Goal: Task Accomplishment & Management: Use online tool/utility

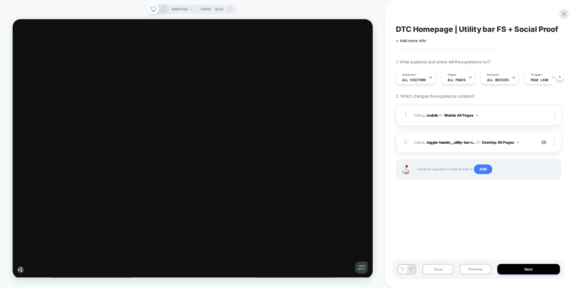
scroll to position [0, 0]
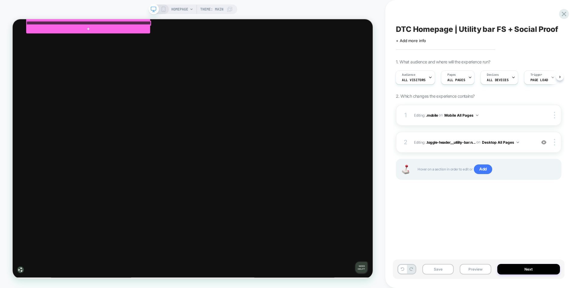
click at [158, 25] on div at bounding box center [113, 24] width 165 height 5
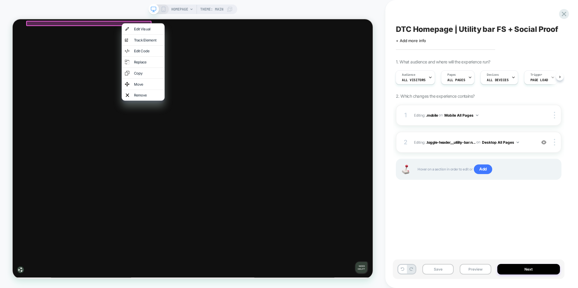
click at [271, 9] on div "HOMEPAGE Theme: MAIN" at bounding box center [192, 144] width 385 height 276
click at [170, 15] on div "HOMEPAGE Theme: MAIN" at bounding box center [192, 144] width 385 height 276
click at [149, 24] on div at bounding box center [114, 24] width 167 height 7
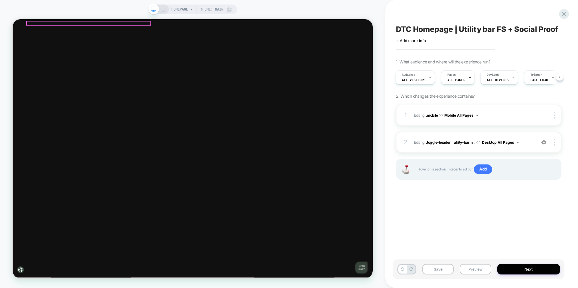
click at [150, 24] on div at bounding box center [113, 24] width 165 height 5
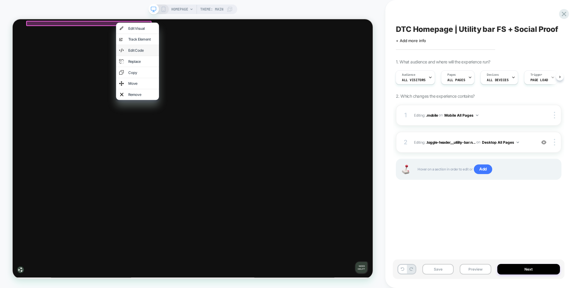
click at [177, 59] on div "Edit Code" at bounding box center [185, 61] width 37 height 6
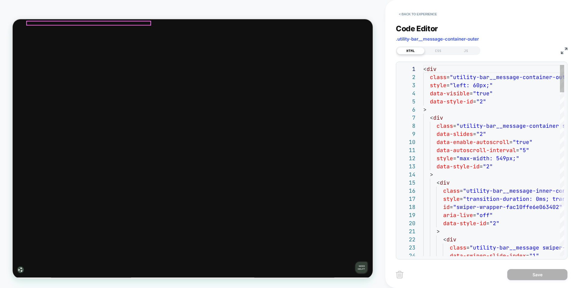
scroll to position [81, 0]
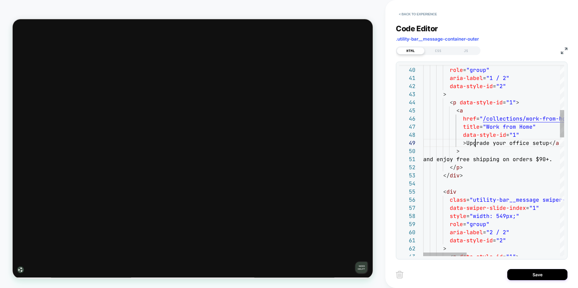
type textarea "**********"
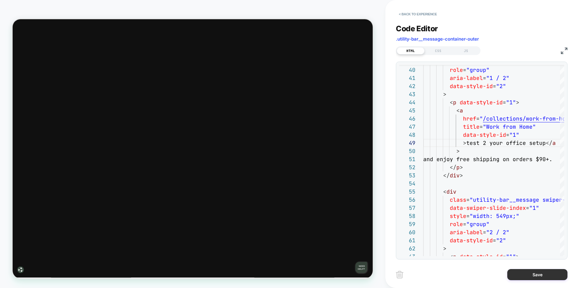
click at [524, 274] on button "Save" at bounding box center [537, 274] width 60 height 11
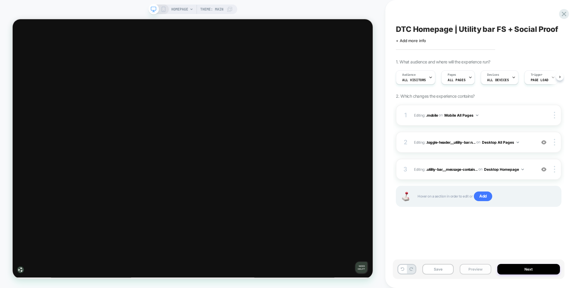
scroll to position [0, 0]
click at [479, 269] on button "Preview" at bounding box center [475, 269] width 31 height 11
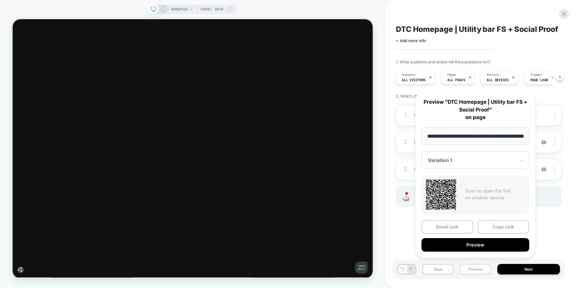
scroll to position [0, 33]
click at [485, 244] on button "Preview" at bounding box center [475, 246] width 108 height 14
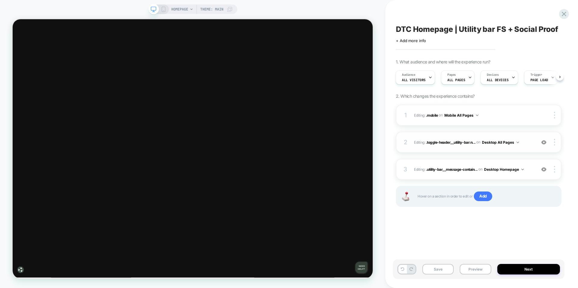
click at [546, 142] on img at bounding box center [543, 142] width 5 height 5
click at [524, 171] on button "Desktop Homepage" at bounding box center [504, 170] width 40 height 8
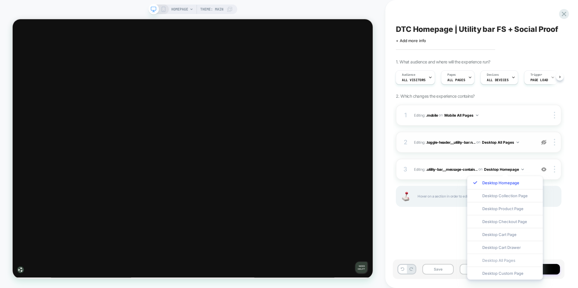
click at [497, 262] on div "Desktop All Pages" at bounding box center [505, 260] width 76 height 13
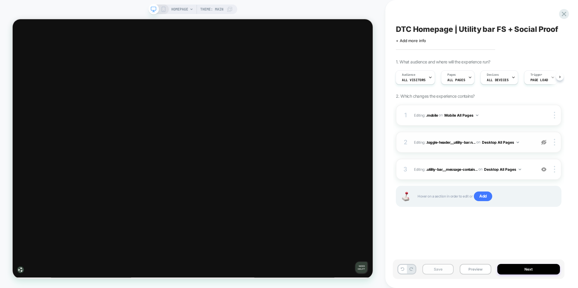
click at [436, 271] on button "Save" at bounding box center [437, 269] width 31 height 11
click at [476, 272] on button "Preview" at bounding box center [475, 269] width 31 height 11
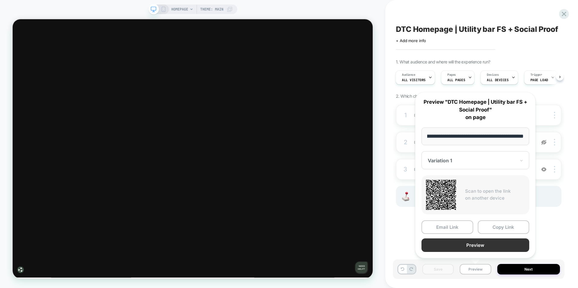
click at [478, 245] on button "Preview" at bounding box center [475, 246] width 108 height 14
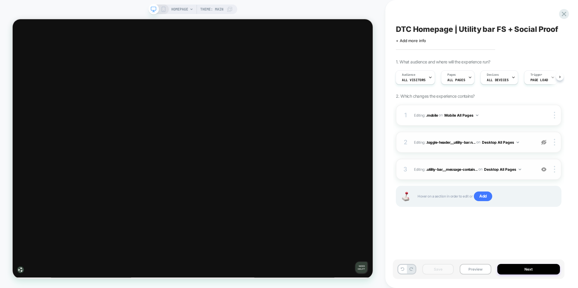
click at [457, 174] on div "3 Editing : .utility-bar__message-contain... .utility-bar__message-container-ou…" at bounding box center [479, 169] width 166 height 21
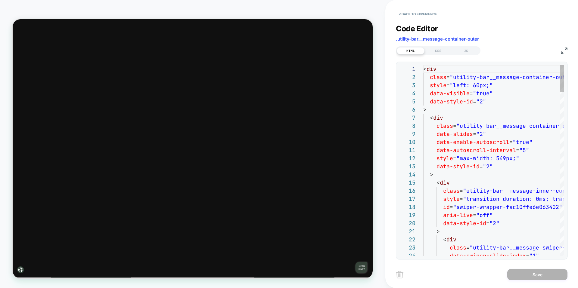
scroll to position [81, 0]
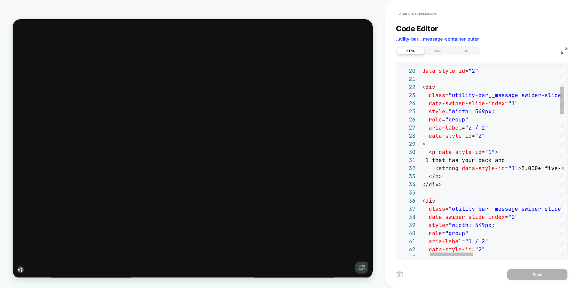
click at [563, 50] on img at bounding box center [564, 51] width 7 height 7
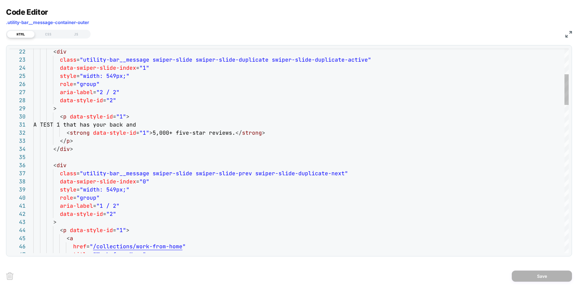
type textarea "**********"
drag, startPoint x: 151, startPoint y: 133, endPoint x: 171, endPoint y: 133, distance: 20.2
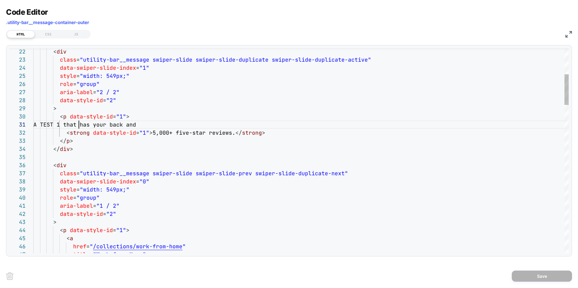
scroll to position [0, 52]
click at [571, 32] on img at bounding box center [568, 34] width 7 height 7
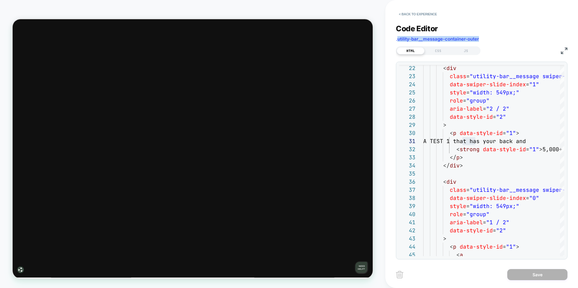
drag, startPoint x: 486, startPoint y: 40, endPoint x: 397, endPoint y: 41, distance: 89.7
click at [397, 41] on div "Code Editor .utility-bar__message-container-outer" at bounding box center [482, 34] width 172 height 21
copy span "utility-bar__message-container-outer"
click at [418, 14] on button "< Back to experience" at bounding box center [418, 14] width 44 height 10
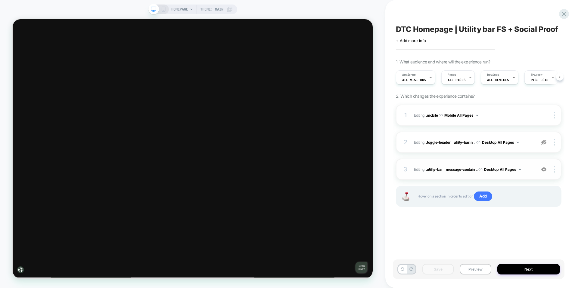
scroll to position [0, 0]
click at [554, 140] on img at bounding box center [554, 142] width 1 height 7
click at [516, 159] on div "Delete" at bounding box center [519, 159] width 54 height 16
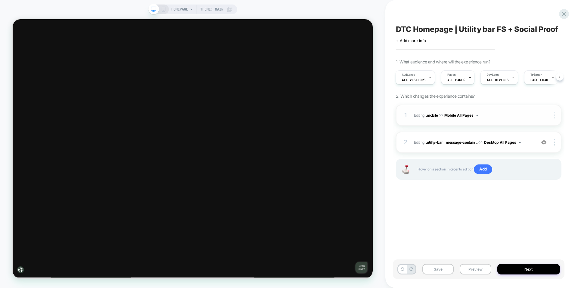
click at [554, 116] on img at bounding box center [554, 115] width 1 height 7
click at [519, 135] on div "Delete" at bounding box center [519, 132] width 54 height 16
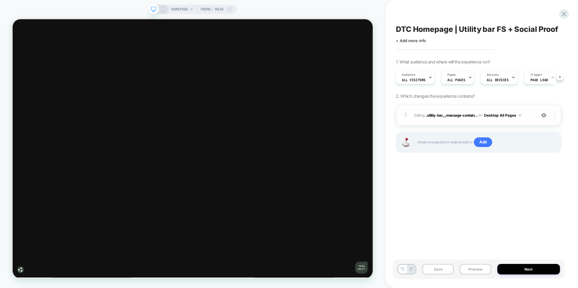
click at [554, 115] on img at bounding box center [554, 115] width 1 height 7
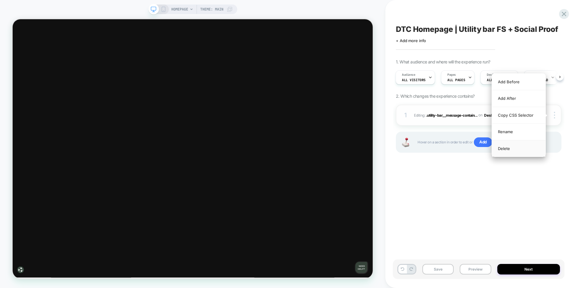
click at [509, 147] on div "Delete" at bounding box center [519, 149] width 54 height 16
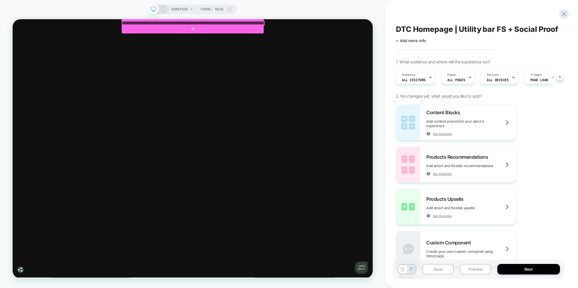
click at [213, 24] on div at bounding box center [253, 24] width 189 height 5
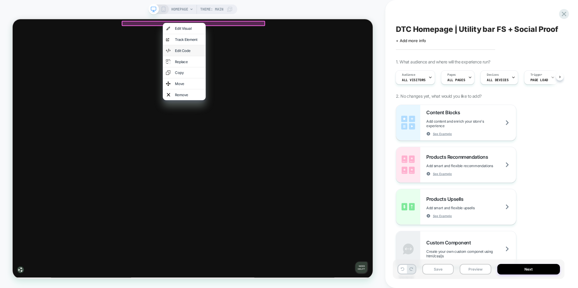
click at [235, 60] on div "Edit Code" at bounding box center [247, 61] width 37 height 6
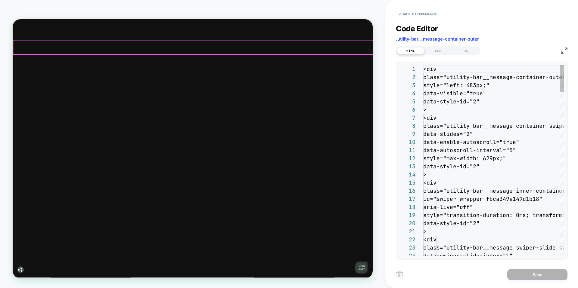
scroll to position [81, 0]
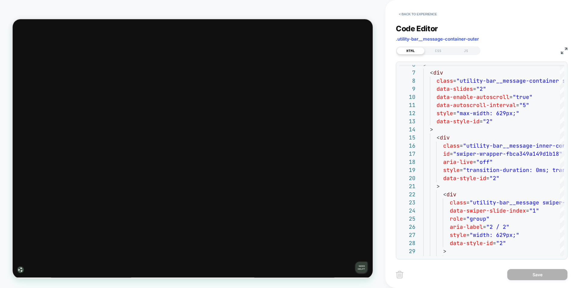
click at [561, 51] on img at bounding box center [564, 51] width 7 height 7
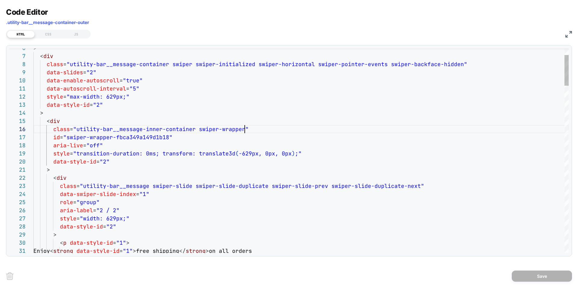
type textarea "**********"
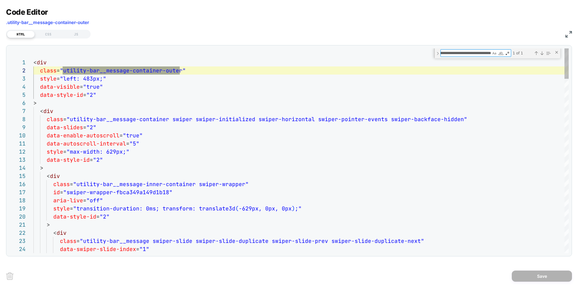
scroll to position [81, 146]
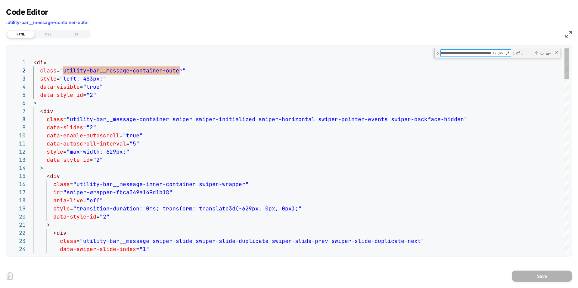
type textarea "*"
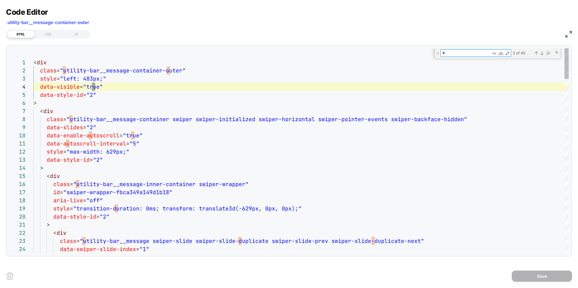
type textarea "**********"
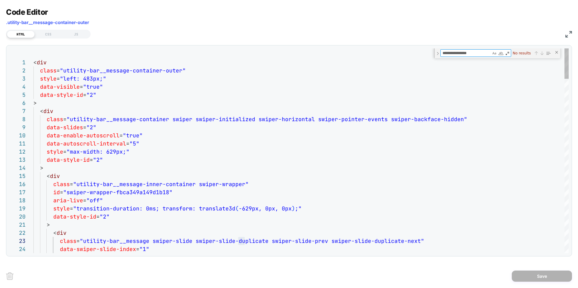
type textarea "**********"
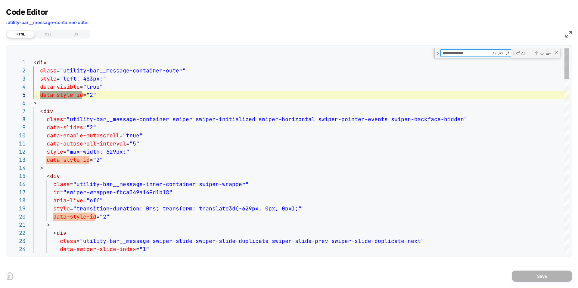
scroll to position [81, 52]
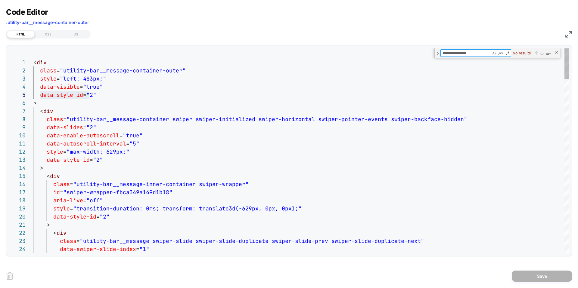
type textarea "**********"
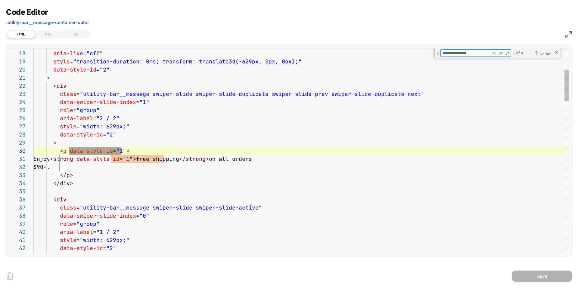
scroll to position [81, 88]
type textarea "**********"
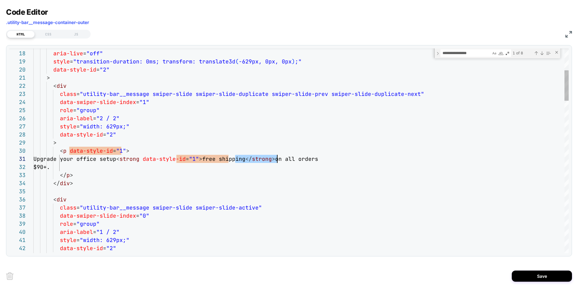
scroll to position [0, 244]
drag, startPoint x: 236, startPoint y: 160, endPoint x: 277, endPoint y: 159, distance: 41.0
drag, startPoint x: 391, startPoint y: 160, endPoint x: 433, endPoint y: 161, distance: 42.2
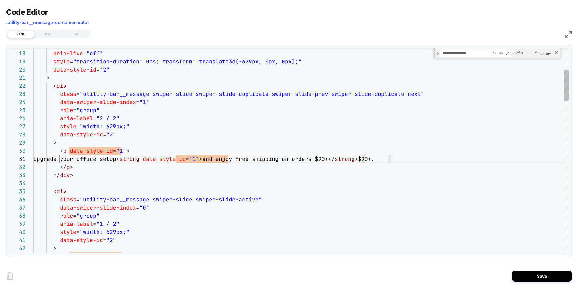
type textarea "**********"
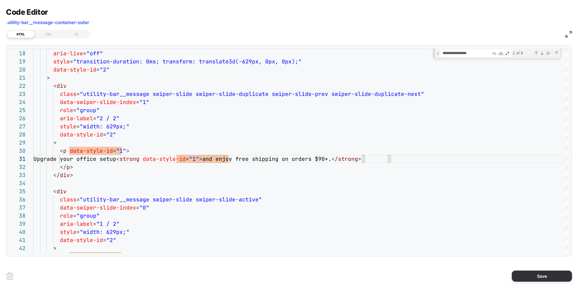
click at [542, 279] on button "Save" at bounding box center [542, 276] width 60 height 11
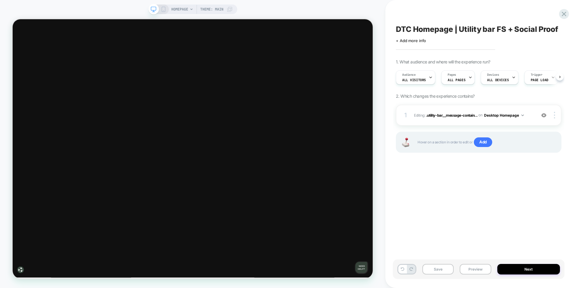
scroll to position [0, 0]
click at [462, 115] on span ".utility-bar__message-contain..." at bounding box center [452, 115] width 52 height 5
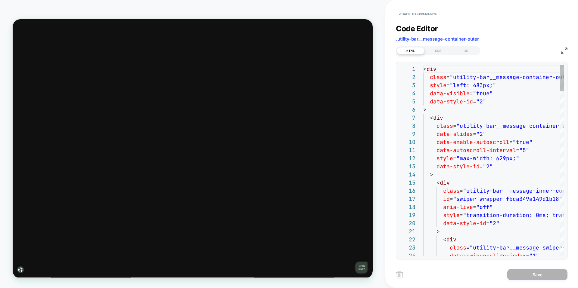
scroll to position [81, 0]
click at [564, 53] on img at bounding box center [564, 51] width 7 height 7
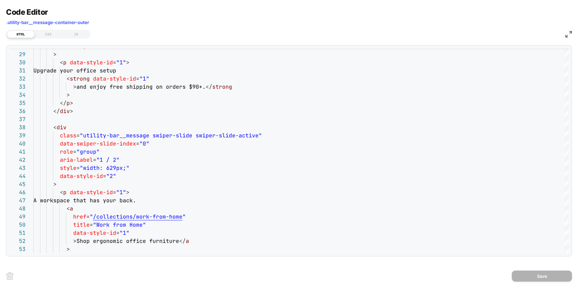
click at [565, 36] on img at bounding box center [568, 34] width 7 height 7
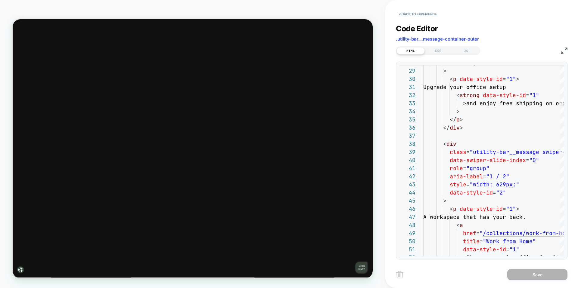
click at [562, 52] on img at bounding box center [564, 51] width 7 height 7
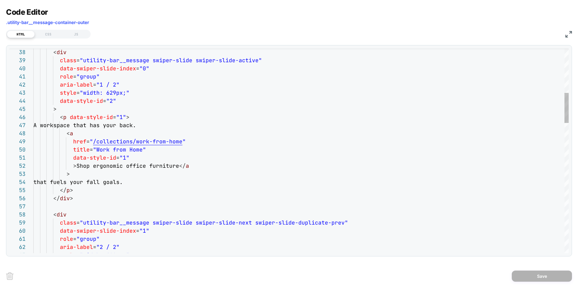
scroll to position [57, 36]
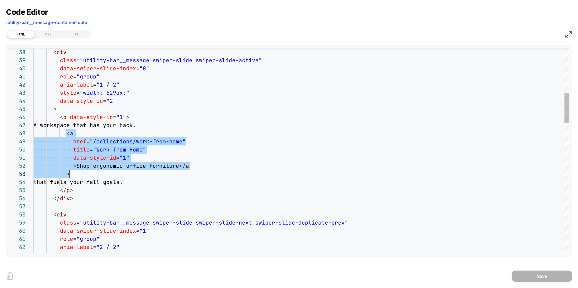
drag, startPoint x: 67, startPoint y: 132, endPoint x: 68, endPoint y: 177, distance: 44.6
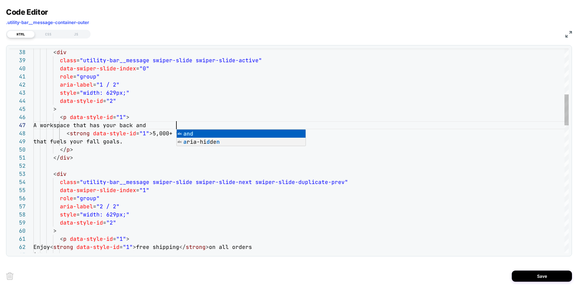
scroll to position [49, 146]
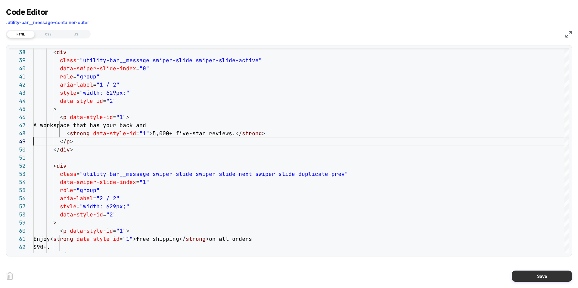
type textarea "**********"
click at [538, 276] on button "Save" at bounding box center [542, 276] width 60 height 11
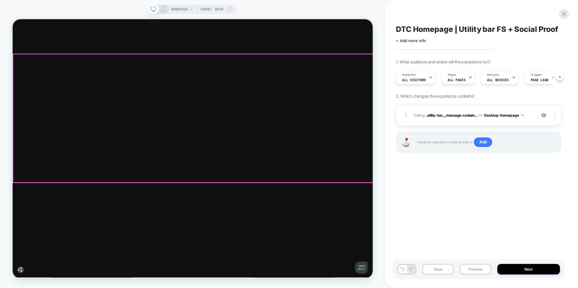
scroll to position [0, 0]
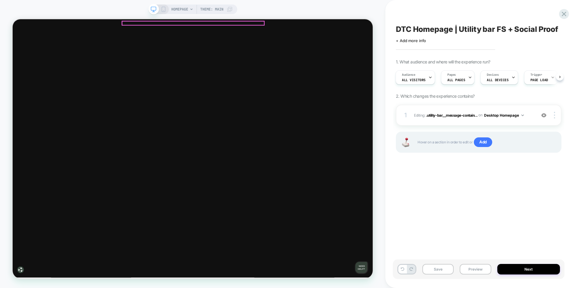
click at [436, 270] on button "Save" at bounding box center [437, 269] width 31 height 11
click at [472, 268] on button "Preview" at bounding box center [475, 269] width 31 height 11
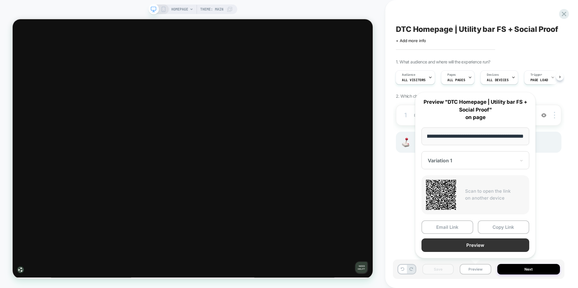
scroll to position [0, 0]
click at [478, 246] on button "Preview" at bounding box center [475, 246] width 108 height 14
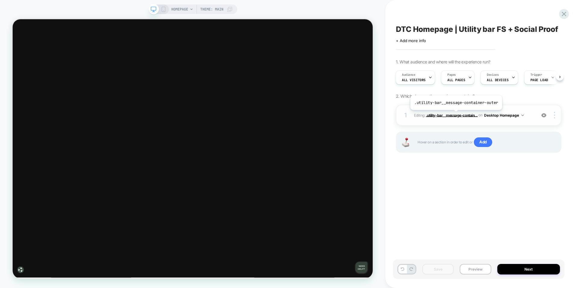
click at [455, 115] on span ".utility-bar__message-contain..." at bounding box center [452, 115] width 52 height 5
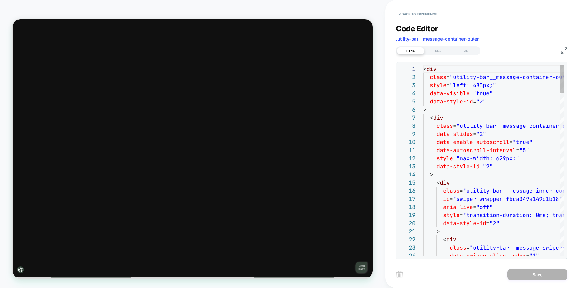
scroll to position [81, 0]
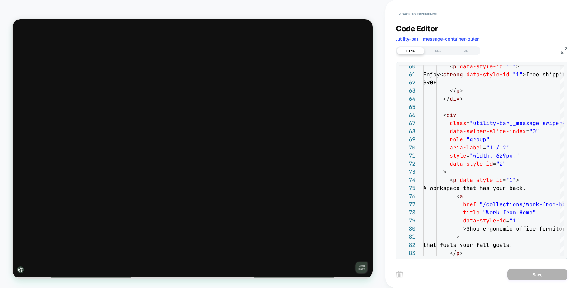
click at [564, 49] on img at bounding box center [564, 51] width 7 height 7
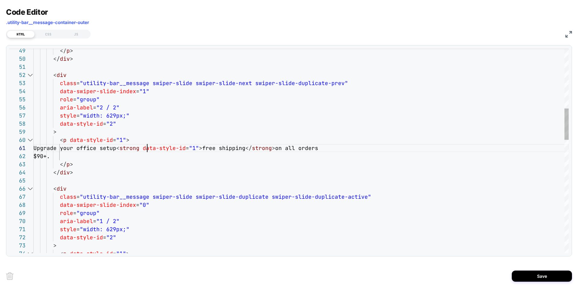
scroll to position [0, 114]
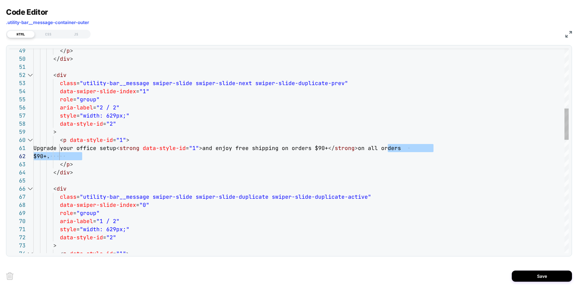
drag, startPoint x: 389, startPoint y: 150, endPoint x: 397, endPoint y: 155, distance: 10.4
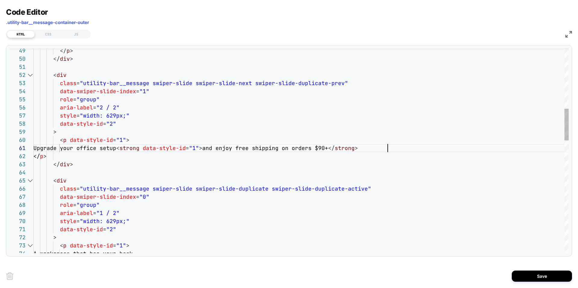
scroll to position [0, 354]
type textarea "**********"
click at [537, 276] on button "Save" at bounding box center [542, 276] width 60 height 11
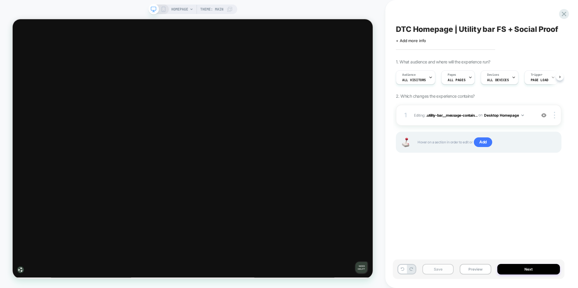
click at [442, 269] on button "Save" at bounding box center [437, 269] width 31 height 11
click at [484, 268] on button "Preview" at bounding box center [475, 269] width 31 height 11
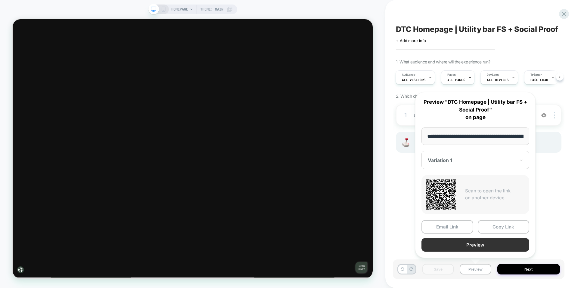
scroll to position [0, 33]
click at [475, 243] on button "Preview" at bounding box center [475, 246] width 108 height 14
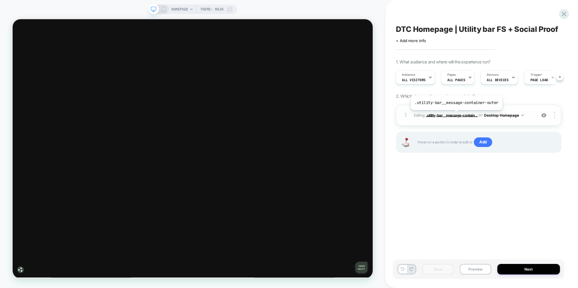
click at [455, 115] on span ".utility-bar__message-contain..." at bounding box center [452, 115] width 52 height 5
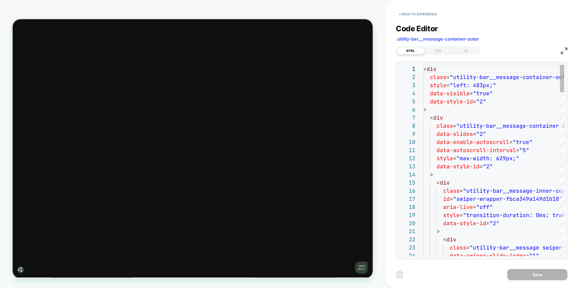
scroll to position [81, 0]
click at [565, 51] on img at bounding box center [564, 51] width 7 height 7
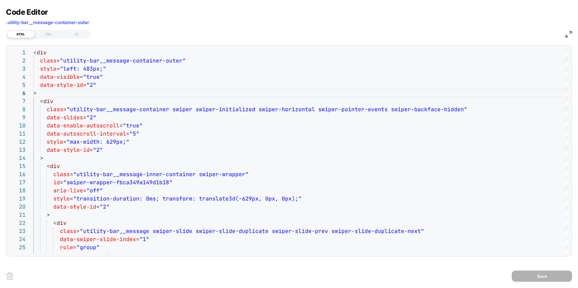
click at [568, 34] on img at bounding box center [568, 34] width 7 height 7
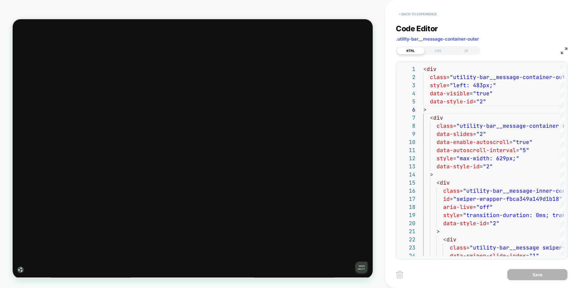
click at [412, 17] on button "< Back to experience" at bounding box center [418, 14] width 44 height 10
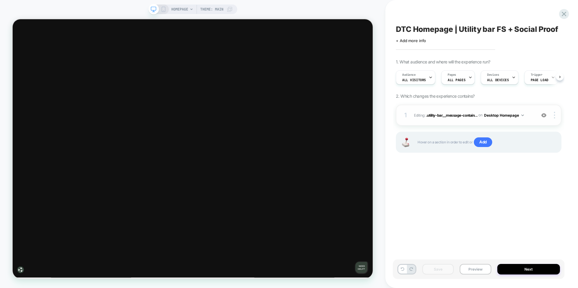
scroll to position [0, 0]
click at [554, 115] on img at bounding box center [554, 115] width 1 height 7
click at [555, 115] on div at bounding box center [555, 115] width 11 height 7
click at [541, 198] on div "DTC Homepage | Utility bar FS + Social Proof Click to edit experience details +…" at bounding box center [479, 144] width 172 height 276
click at [493, 76] on span "Devices" at bounding box center [493, 75] width 12 height 4
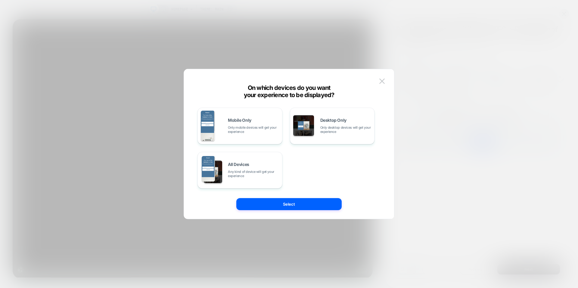
click at [462, 162] on div at bounding box center [289, 144] width 578 height 288
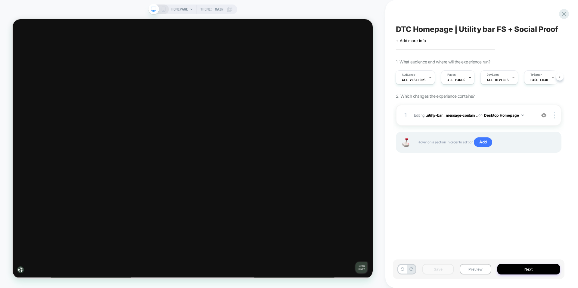
click at [163, 8] on icon at bounding box center [163, 9] width 5 height 5
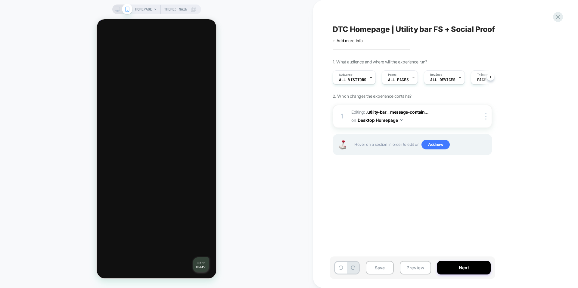
scroll to position [0, 0]
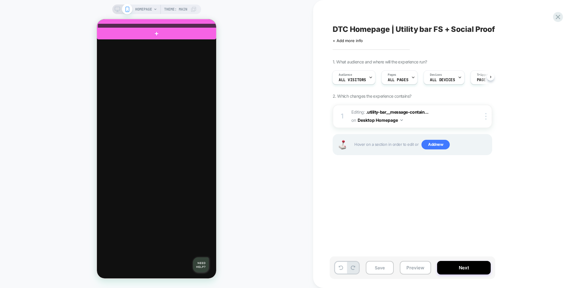
click at [176, 25] on div at bounding box center [157, 25] width 119 height 5
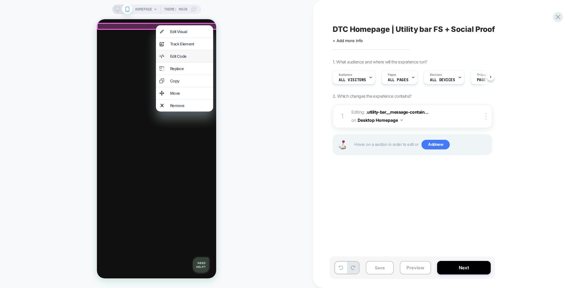
drag, startPoint x: 177, startPoint y: 60, endPoint x: 344, endPoint y: 92, distance: 170.4
click at [177, 59] on div "Edit Code" at bounding box center [189, 56] width 39 height 5
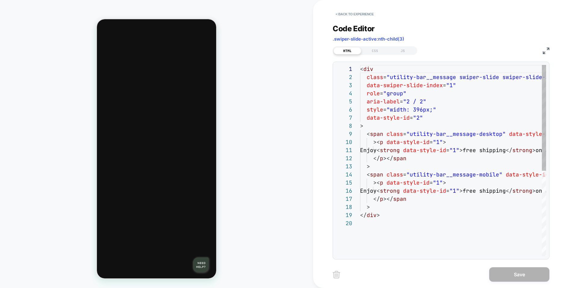
scroll to position [81, 0]
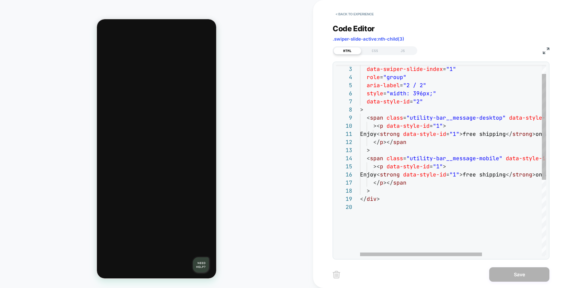
type textarea "**********"
click at [391, 175] on div "role = "group" aria-label = "2 / 2" style = "width: 396px;" data-style-id = "2"…" at bounding box center [498, 222] width 277 height 346
click at [343, 15] on button "< Back to experience" at bounding box center [355, 14] width 44 height 10
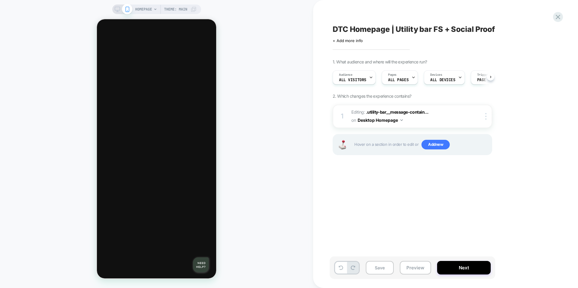
scroll to position [0, 0]
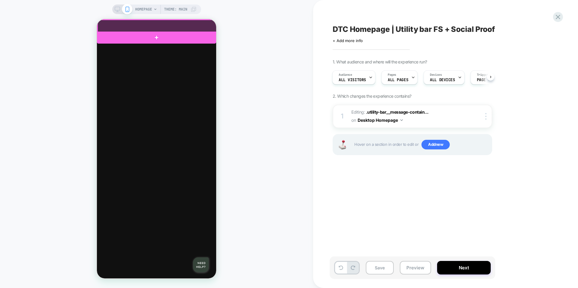
click at [192, 27] on div at bounding box center [157, 26] width 119 height 12
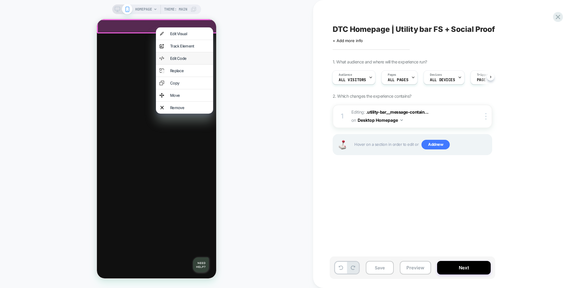
click at [182, 60] on div "Edit Code" at bounding box center [189, 58] width 39 height 5
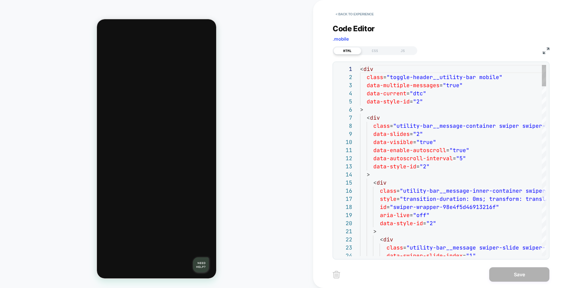
scroll to position [81, 0]
click at [355, 14] on button "< Back to experience" at bounding box center [355, 14] width 44 height 10
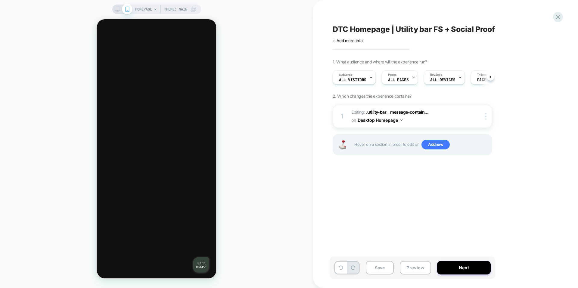
scroll to position [0, 0]
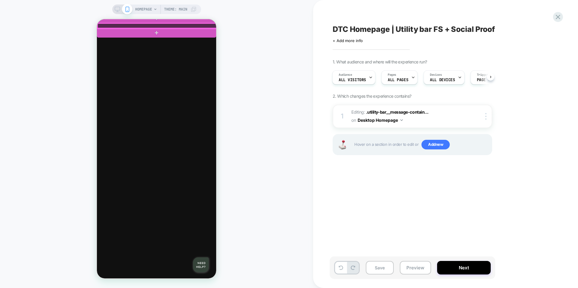
click at [211, 27] on div at bounding box center [157, 25] width 119 height 5
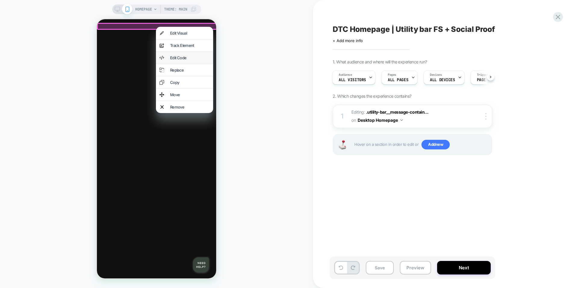
click at [187, 60] on div "Edit Code" at bounding box center [189, 57] width 39 height 5
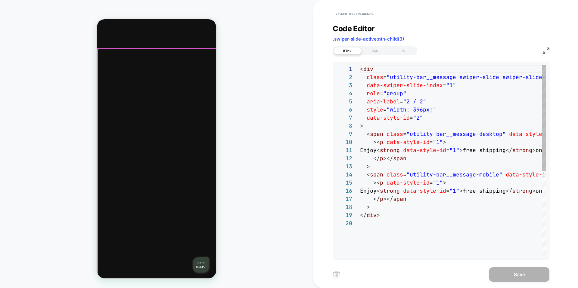
scroll to position [81, 0]
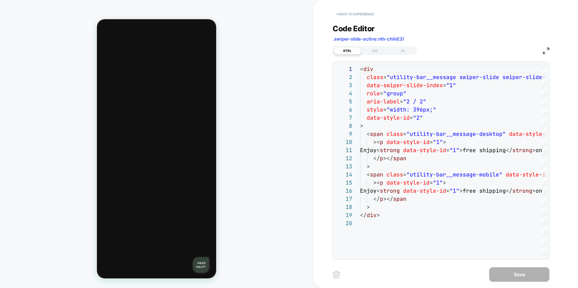
click at [362, 16] on button "< Back to experience" at bounding box center [355, 14] width 44 height 10
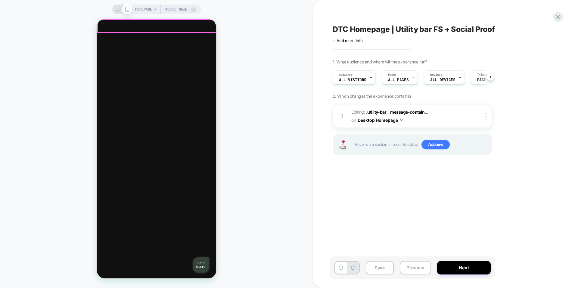
scroll to position [0, 0]
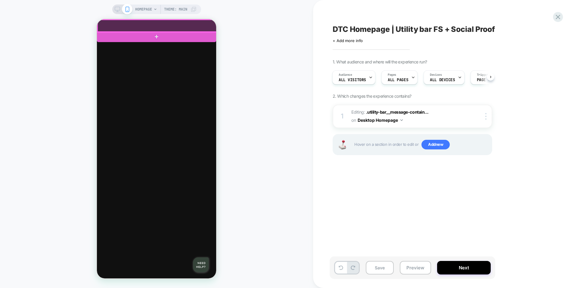
click at [191, 22] on div at bounding box center [157, 26] width 119 height 12
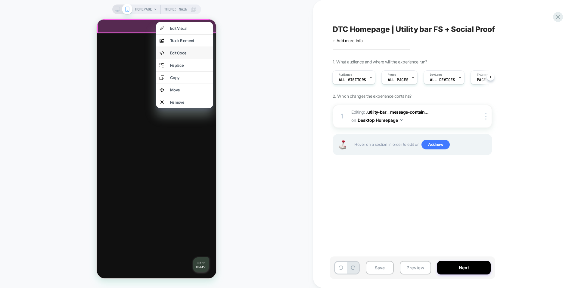
drag, startPoint x: 180, startPoint y: 57, endPoint x: 344, endPoint y: 76, distance: 165.0
click at [180, 55] on div "Edit Code" at bounding box center [189, 53] width 39 height 5
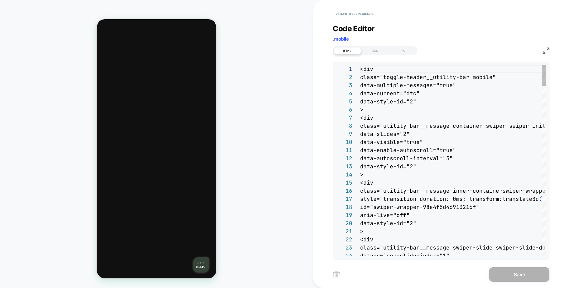
scroll to position [81, 0]
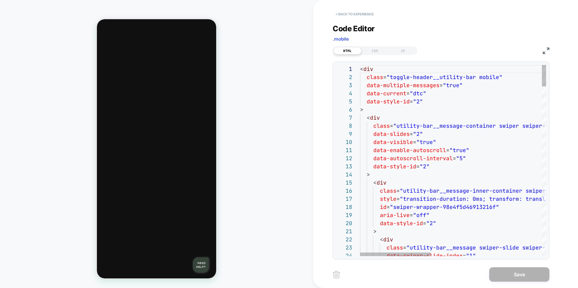
click at [358, 16] on button "< Back to experience" at bounding box center [355, 14] width 44 height 10
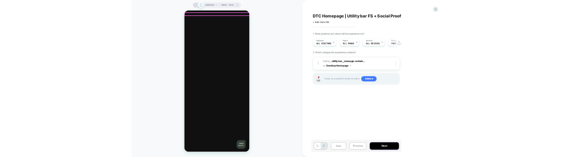
scroll to position [0, 0]
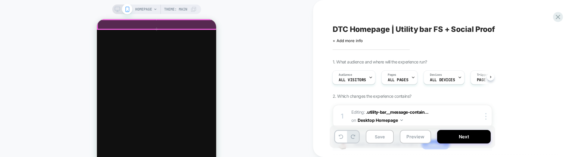
click at [201, 21] on div at bounding box center [157, 24] width 119 height 9
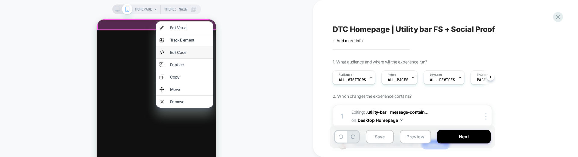
drag, startPoint x: 184, startPoint y: 53, endPoint x: 342, endPoint y: 87, distance: 160.6
click at [184, 53] on div "Edit Code" at bounding box center [189, 52] width 39 height 5
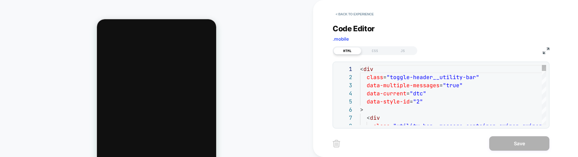
scroll to position [81, 0]
click at [336, 40] on span ".mobile" at bounding box center [341, 39] width 16 height 6
click at [543, 50] on img at bounding box center [546, 51] width 7 height 7
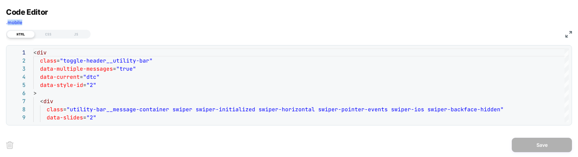
click at [571, 34] on img at bounding box center [568, 34] width 7 height 7
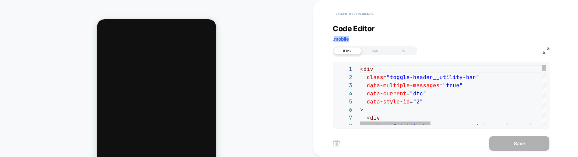
click at [353, 11] on button "< Back to experience" at bounding box center [355, 14] width 44 height 10
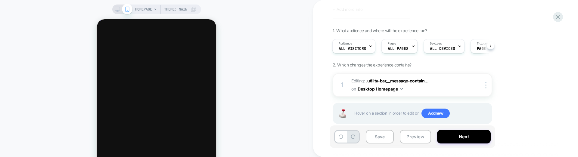
scroll to position [43, 0]
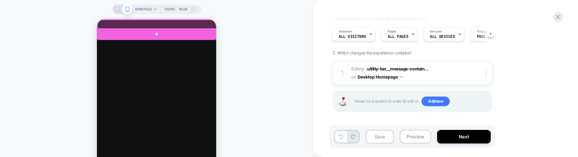
click at [192, 21] on div at bounding box center [157, 24] width 119 height 9
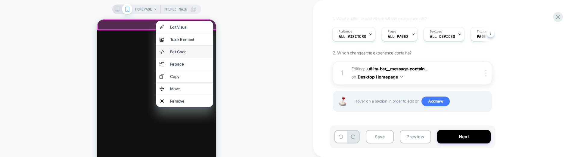
click at [183, 50] on div "Edit Code" at bounding box center [184, 52] width 57 height 12
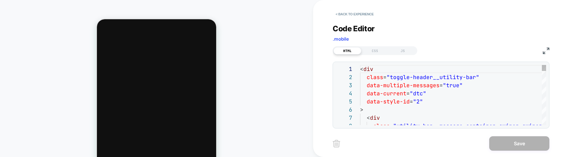
scroll to position [81, 0]
click at [347, 13] on button "< Back to experience" at bounding box center [355, 14] width 44 height 10
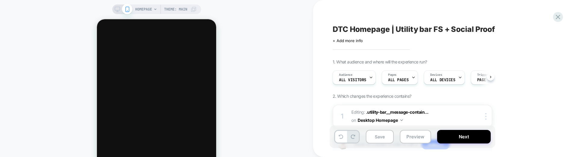
scroll to position [0, 0]
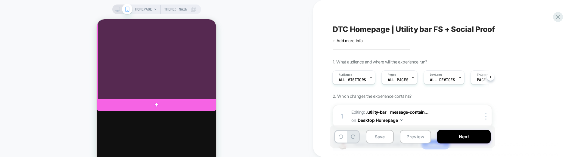
click at [188, 52] on div at bounding box center [157, 24] width 119 height 150
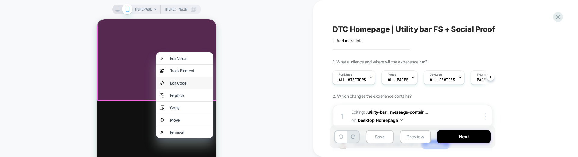
click at [187, 85] on div "Edit Code" at bounding box center [189, 83] width 39 height 5
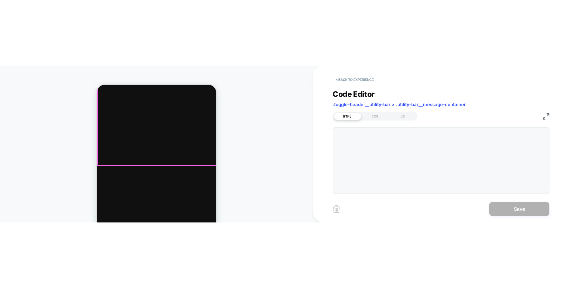
scroll to position [81, 0]
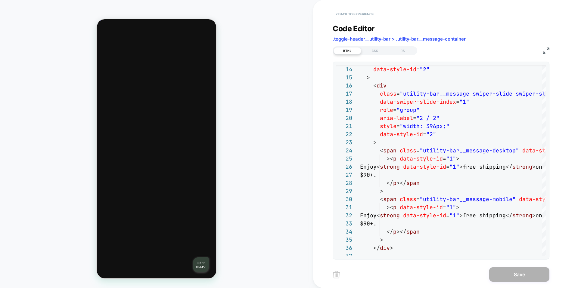
click at [360, 13] on button "< Back to experience" at bounding box center [355, 14] width 44 height 10
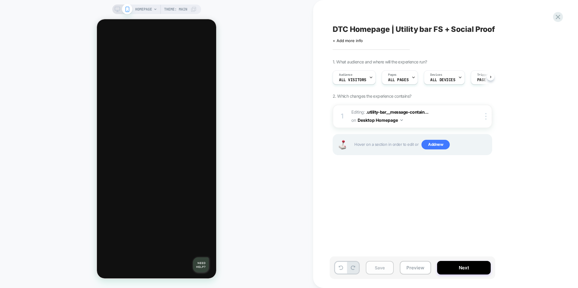
scroll to position [0, 0]
click at [388, 267] on button "Save" at bounding box center [380, 268] width 28 height 14
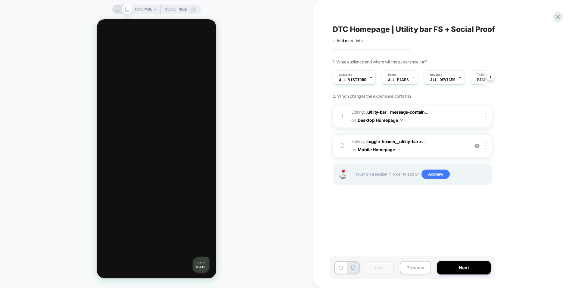
scroll to position [0, 0]
click at [404, 141] on span ".toggle-header__utility-bar >..." at bounding box center [396, 141] width 60 height 5
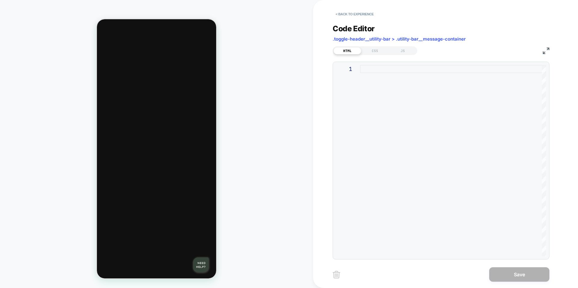
click at [381, 76] on div at bounding box center [453, 160] width 186 height 191
click at [419, 89] on div at bounding box center [453, 160] width 186 height 191
drag, startPoint x: 376, startPoint y: 54, endPoint x: 382, endPoint y: 54, distance: 6.6
click at [376, 54] on div "CSS" at bounding box center [375, 50] width 28 height 7
click at [404, 50] on div "JS" at bounding box center [403, 50] width 28 height 7
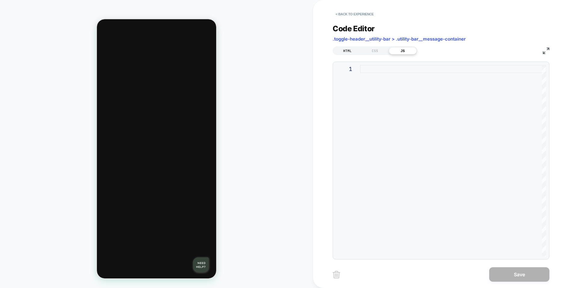
click at [344, 51] on div "HTML" at bounding box center [347, 50] width 28 height 7
click at [357, 12] on button "< Back to experience" at bounding box center [355, 14] width 44 height 10
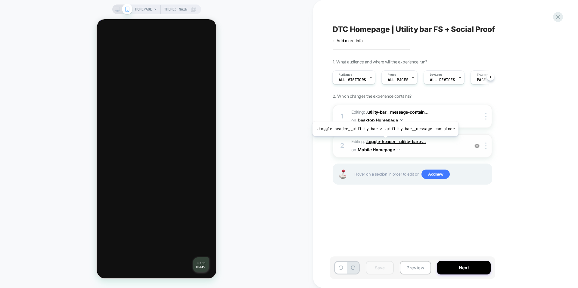
click at [384, 141] on span ".toggle-header__utility-bar >..." at bounding box center [396, 141] width 60 height 5
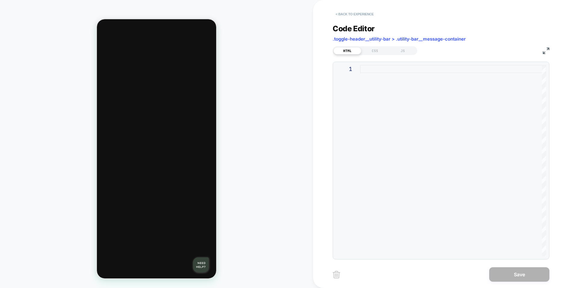
click at [352, 14] on button "< Back to experience" at bounding box center [355, 14] width 44 height 10
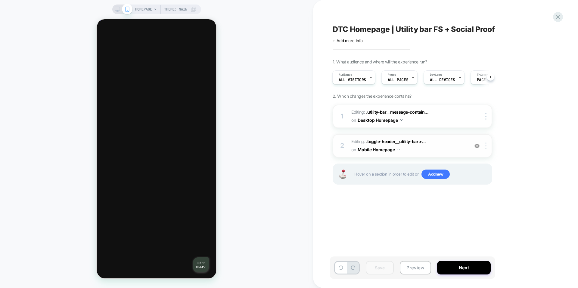
click at [486, 146] on img at bounding box center [485, 146] width 1 height 7
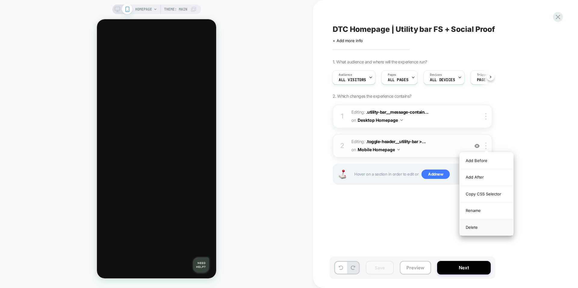
click at [476, 228] on div "Delete" at bounding box center [487, 227] width 54 height 16
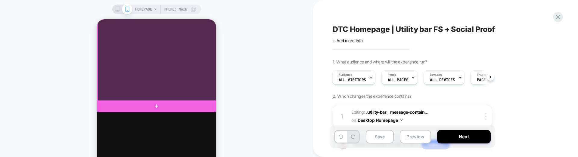
click at [168, 64] on div at bounding box center [157, 26] width 119 height 150
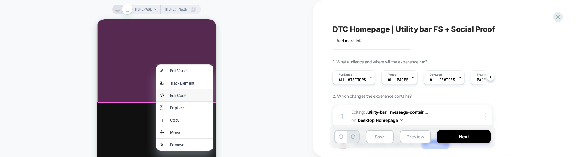
click at [181, 95] on div "Edit Code" at bounding box center [189, 95] width 39 height 5
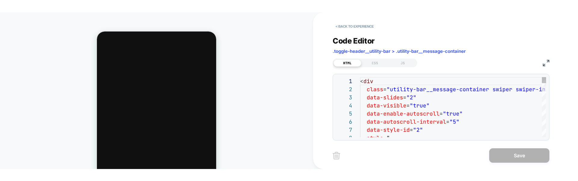
scroll to position [81, 0]
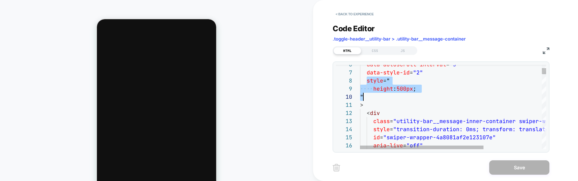
drag, startPoint x: 366, startPoint y: 81, endPoint x: 372, endPoint y: 96, distance: 16.8
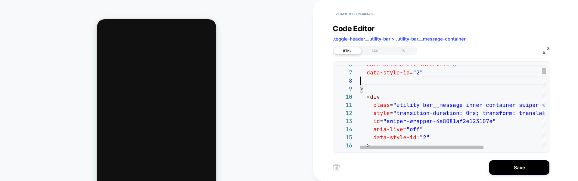
scroll to position [57, 0]
type textarea "**********"
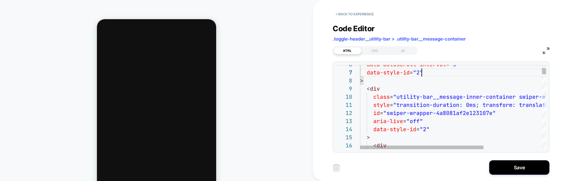
scroll to position [49, 62]
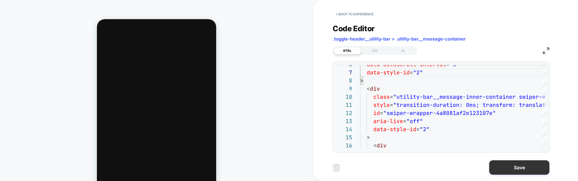
click at [523, 169] on button "Save" at bounding box center [519, 168] width 60 height 14
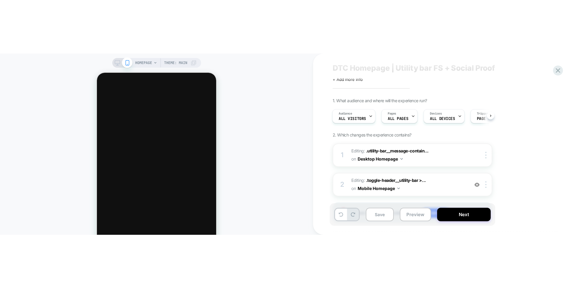
scroll to position [0, 0]
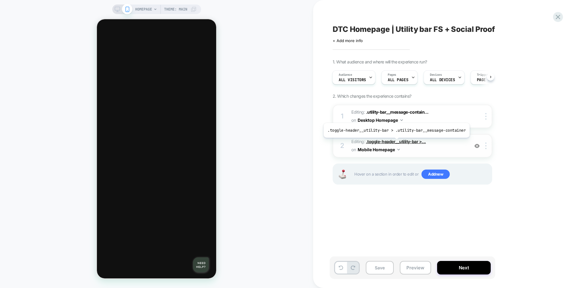
click at [395, 142] on span ".toggle-header__utility-bar >..." at bounding box center [396, 141] width 60 height 5
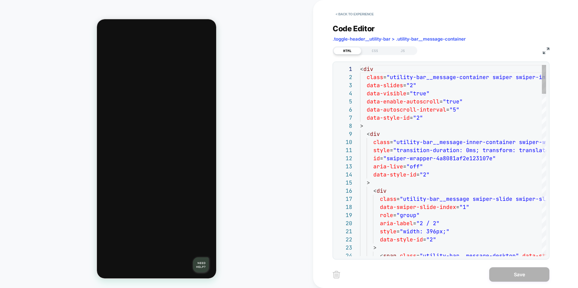
scroll to position [81, 0]
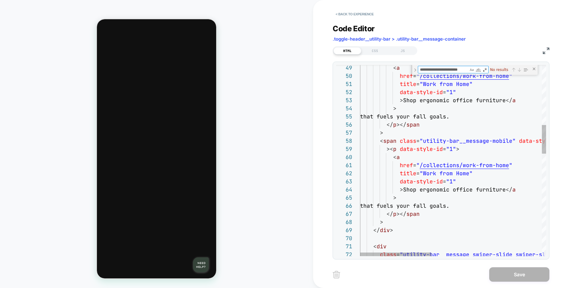
type textarea "**********"
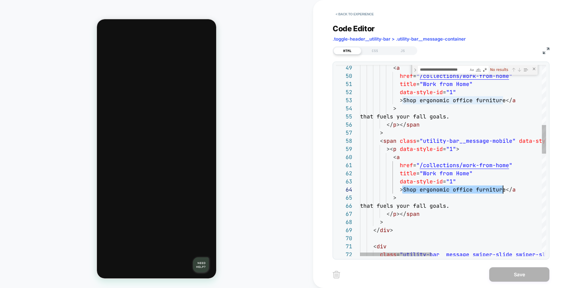
scroll to position [24, 123]
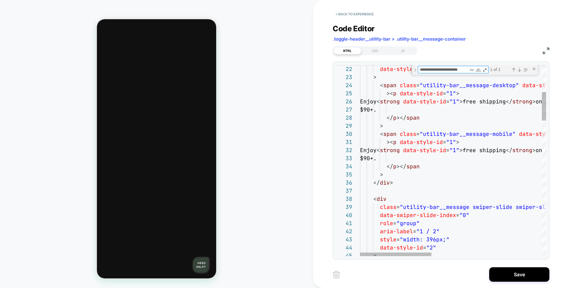
type textarea "**********"
type textarea "*"
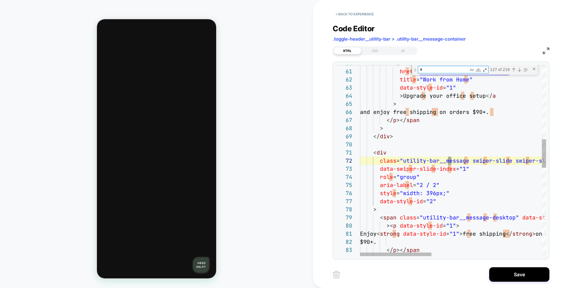
type textarea "**********"
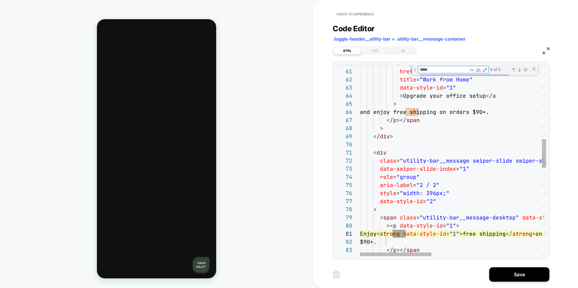
scroll to position [81, 49]
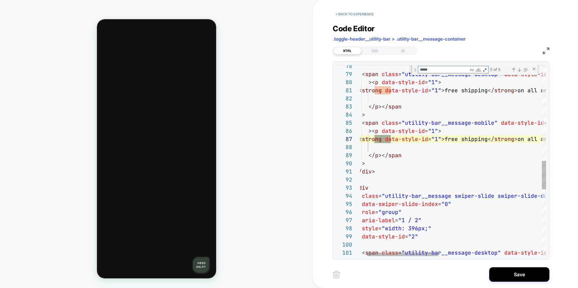
type textarea "*****"
click at [379, 140] on div "> < span class = "utility-bar__message-desktop" data-style-id = "2" >< p data-s…" at bounding box center [578, 63] width 472 height 1274
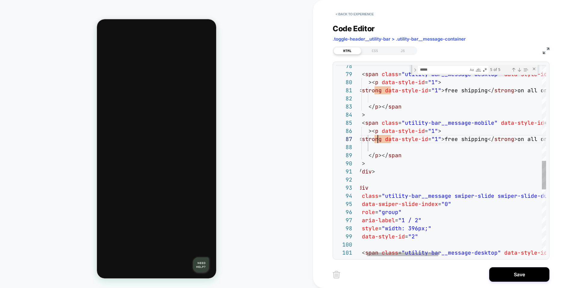
click at [379, 140] on div "> < span class = "utility-bar__message-desktop" data-style-id = "2" >< p data-s…" at bounding box center [578, 63] width 472 height 1274
click at [388, 141] on div "> < span class = "utility-bar__message-desktop" data-style-id = "2" >< p data-s…" at bounding box center [578, 63] width 472 height 1274
click at [383, 141] on div "> < span class = "utility-bar__message-desktop" data-style-id = "2" >< p data-s…" at bounding box center [578, 63] width 472 height 1274
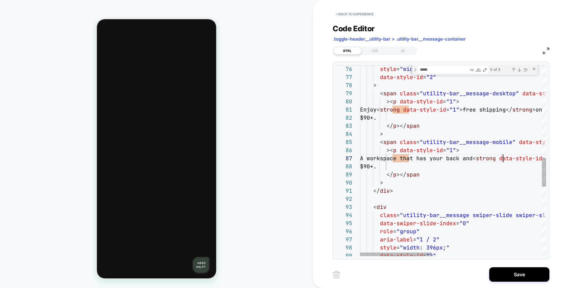
scroll to position [49, 143]
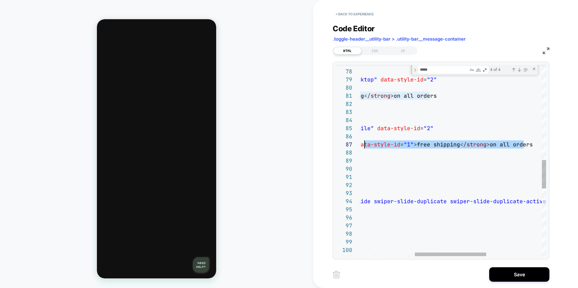
drag, startPoint x: 525, startPoint y: 145, endPoint x: 365, endPoint y: 147, distance: 159.5
click at [365, 147] on div ">< p data-style-id = "1" > Enjoy < strong data-style-id = "1" > free shipping <…" at bounding box center [454, 69] width 472 height 1274
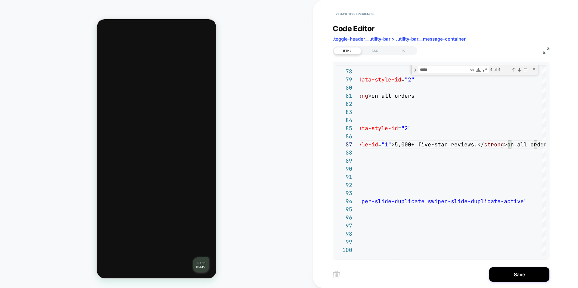
click at [546, 50] on img at bounding box center [546, 51] width 7 height 7
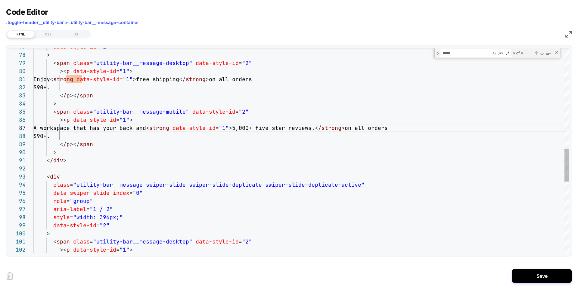
click at [374, 130] on div ">< p data-style-id = "1" > Enjoy < strong data-style-id = "1" > free shipping <…" at bounding box center [300, 58] width 535 height 1287
click at [119, 139] on div ">< p data-style-id = "1" > Enjoy < strong data-style-id = "1" > free shipping <…" at bounding box center [300, 58] width 535 height 1287
type textarea "**********"
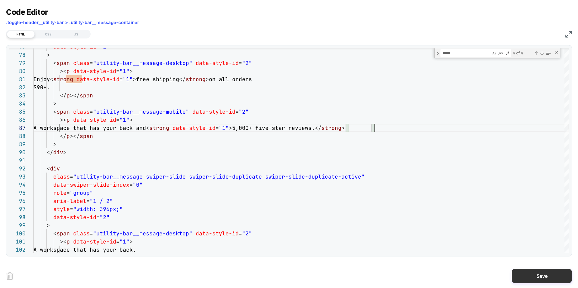
click at [544, 274] on button "Save" at bounding box center [542, 276] width 60 height 14
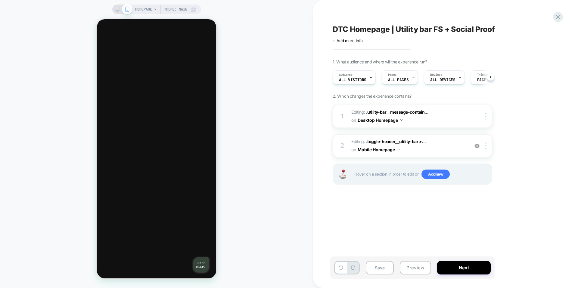
scroll to position [0, 0]
click at [378, 269] on button "Save" at bounding box center [380, 268] width 28 height 14
click at [418, 267] on button "Preview" at bounding box center [415, 268] width 31 height 14
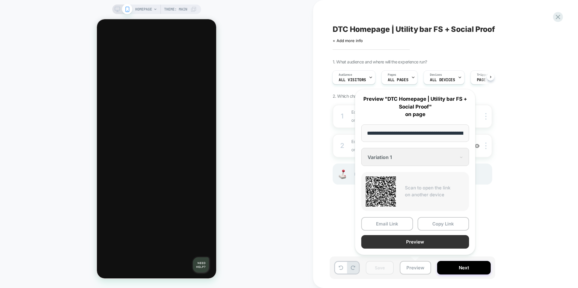
scroll to position [0, 33]
click at [422, 246] on button "Preview" at bounding box center [415, 243] width 108 height 14
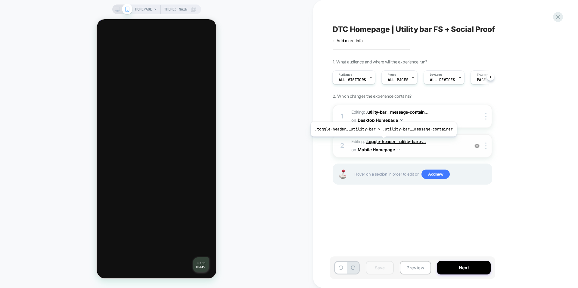
click at [382, 141] on span ".toggle-header__utility-bar >..." at bounding box center [396, 141] width 60 height 5
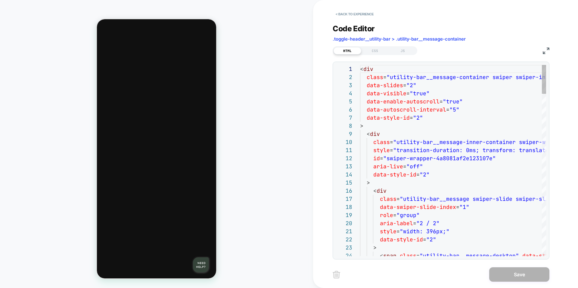
scroll to position [81, 0]
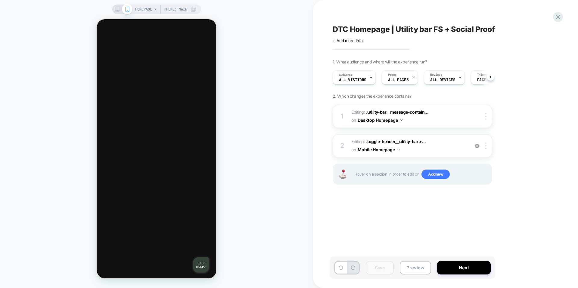
scroll to position [0, 0]
click at [399, 144] on span ".toggle-header__utility-bar >..." at bounding box center [396, 141] width 60 height 5
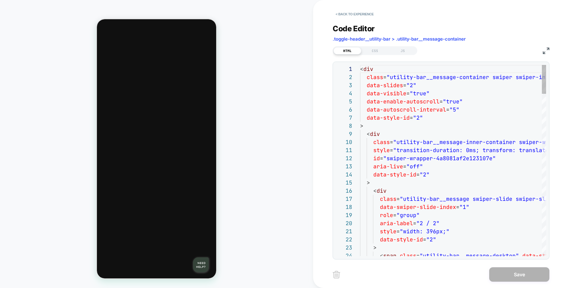
scroll to position [81, 0]
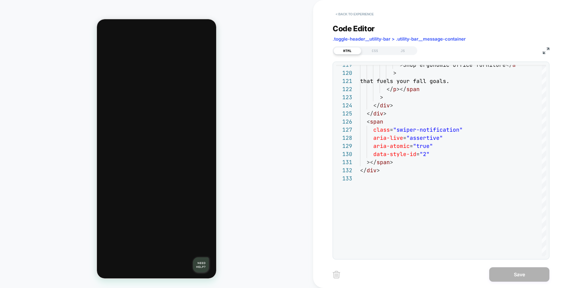
click at [354, 17] on button "< Back to experience" at bounding box center [355, 14] width 44 height 10
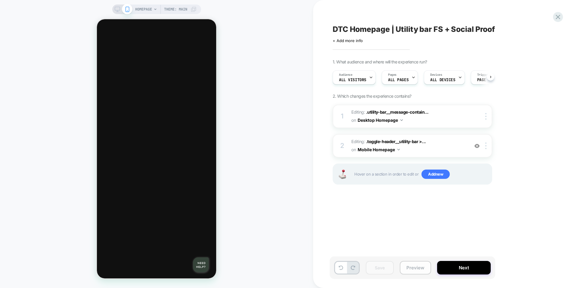
scroll to position [0, 0]
click at [411, 265] on button "Preview" at bounding box center [415, 268] width 31 height 14
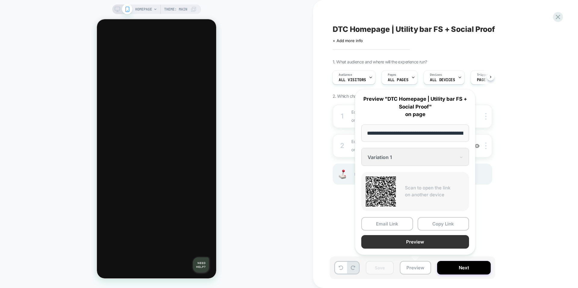
scroll to position [0, 33]
click at [413, 241] on button "Preview" at bounding box center [415, 243] width 108 height 14
